Goal: Task Accomplishment & Management: Use online tool/utility

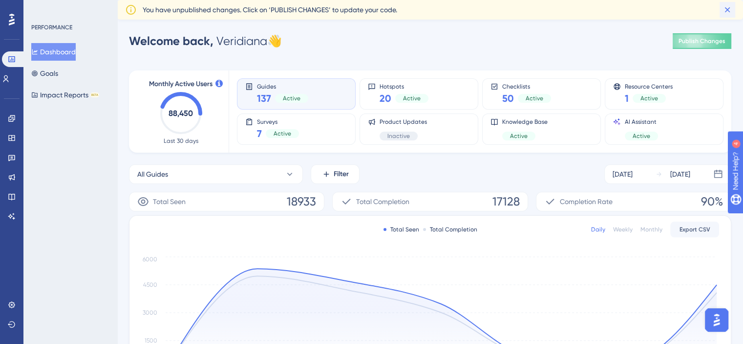
click at [729, 9] on icon at bounding box center [727, 9] width 5 height 5
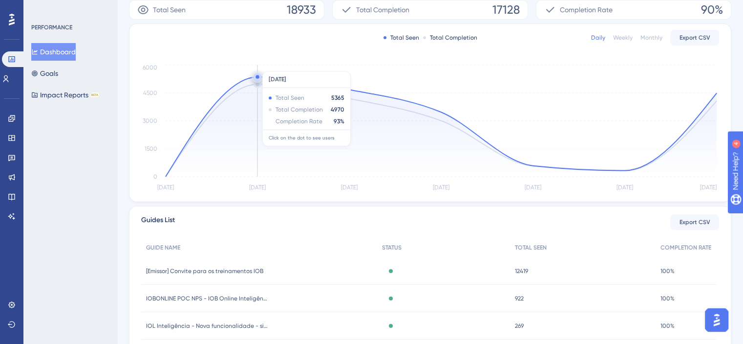
scroll to position [45, 0]
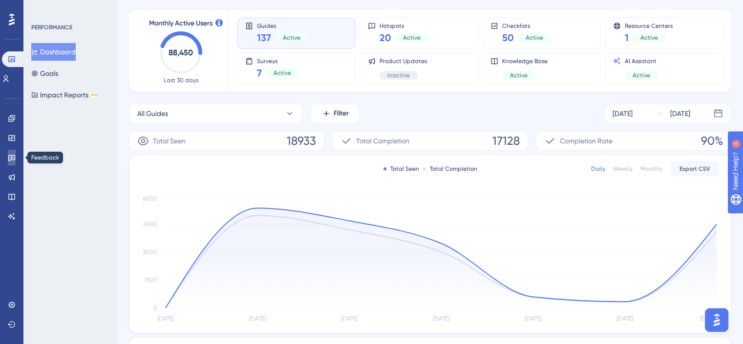
click at [14, 159] on icon at bounding box center [11, 158] width 7 height 6
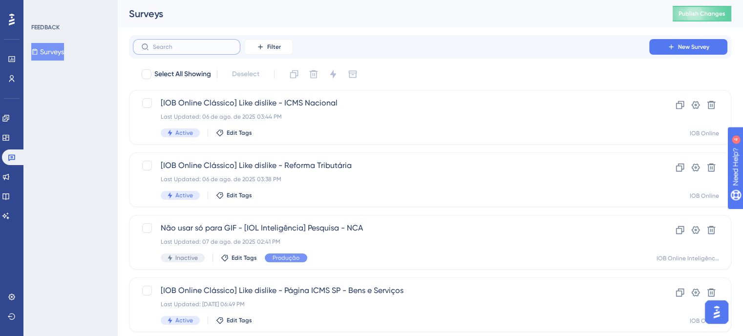
click at [198, 48] on input "text" at bounding box center [192, 47] width 79 height 7
click at [704, 10] on span "Publish Changes" at bounding box center [702, 14] width 47 height 8
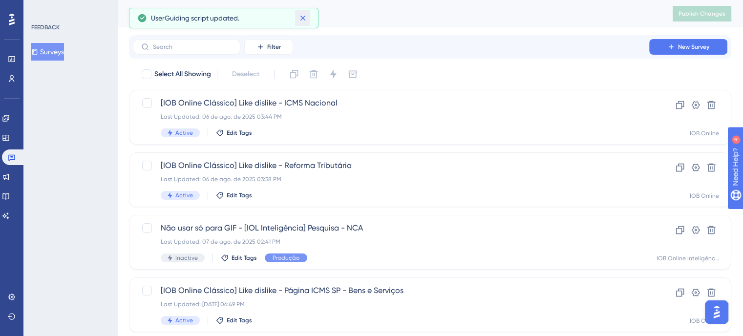
click at [305, 15] on icon at bounding box center [303, 18] width 10 height 10
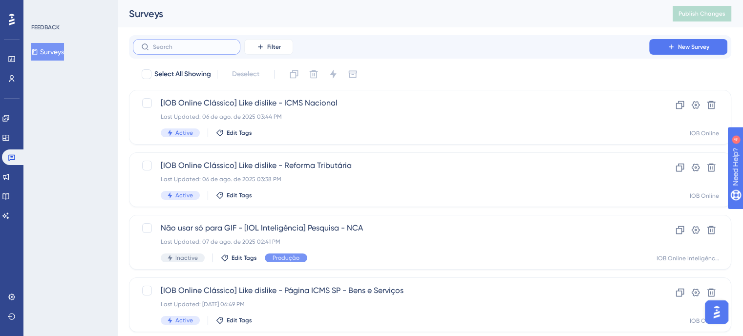
click at [174, 45] on input "text" at bounding box center [192, 47] width 79 height 7
click at [11, 160] on icon at bounding box center [12, 157] width 8 height 8
click at [166, 44] on input "text" at bounding box center [192, 47] width 79 height 7
click at [89, 123] on div "FEEDBACK Surveys" at bounding box center [70, 168] width 94 height 336
click at [174, 48] on input "text" at bounding box center [192, 47] width 79 height 7
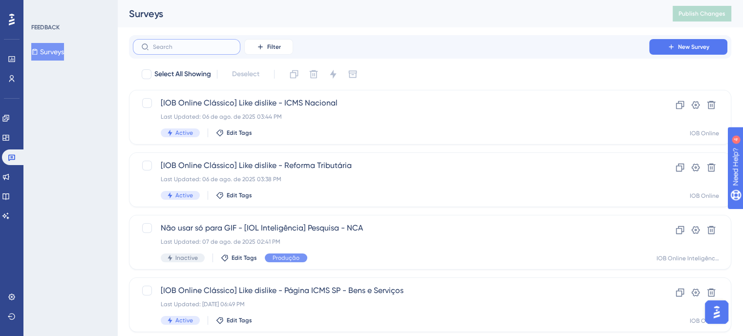
click at [191, 47] on input "text" at bounding box center [192, 47] width 79 height 7
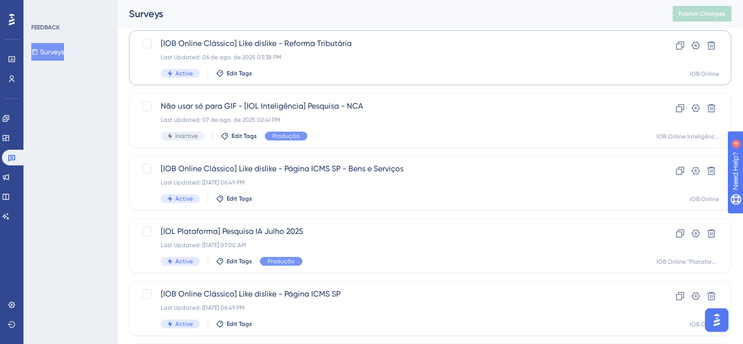
scroll to position [196, 0]
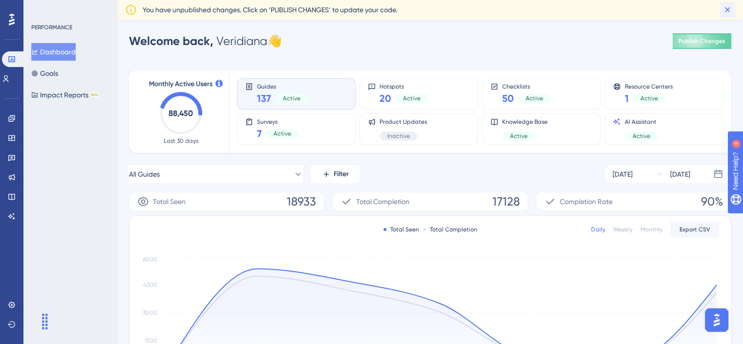
click at [728, 9] on icon at bounding box center [728, 10] width 10 height 10
